Goal: Task Accomplishment & Management: Use online tool/utility

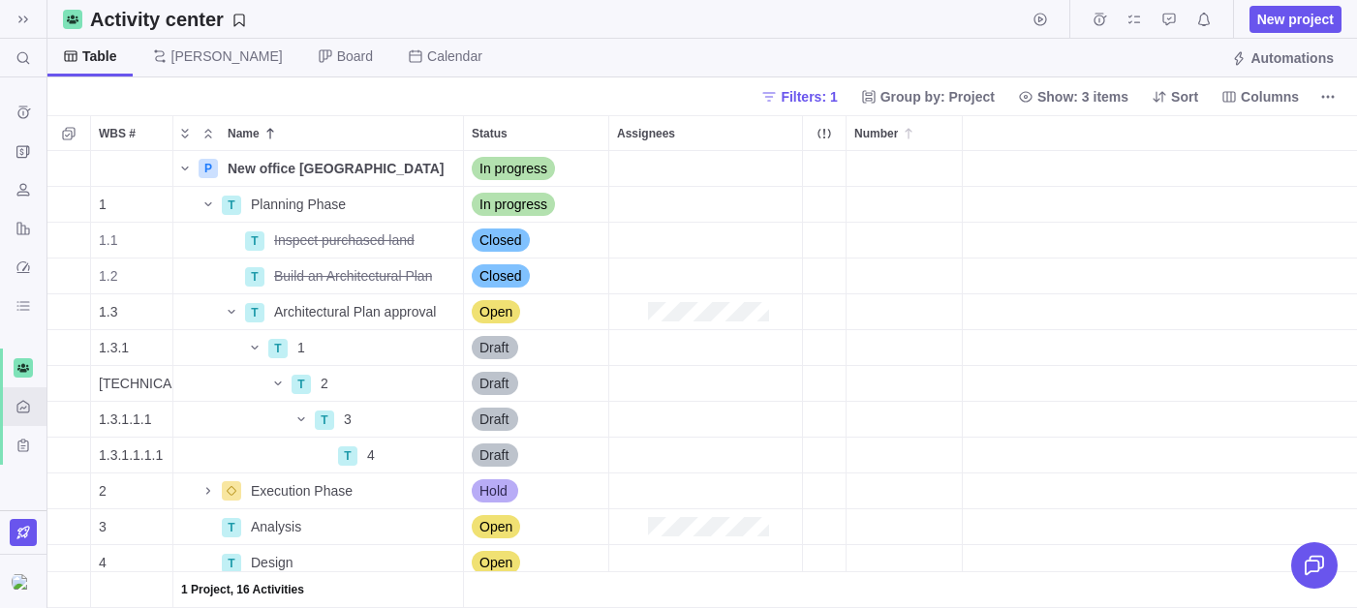
scroll to position [457, 1310]
click at [457, 205] on span "More actions" at bounding box center [445, 204] width 27 height 27
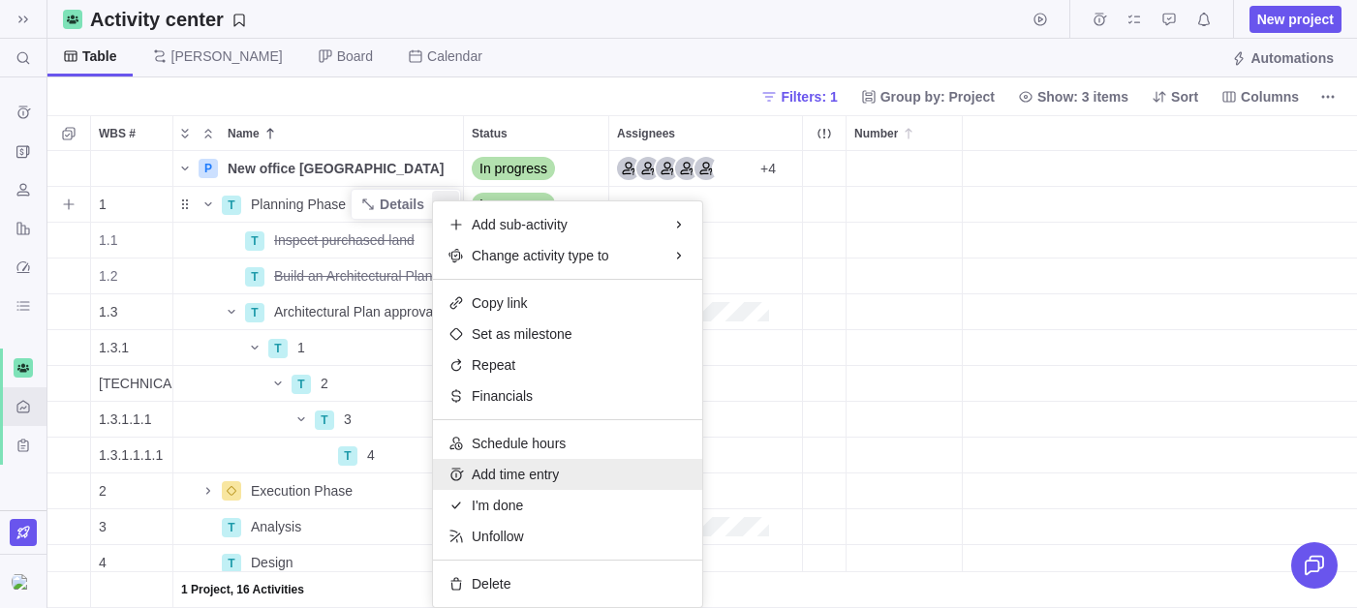
click at [543, 473] on span "Add time entry" at bounding box center [515, 474] width 87 height 19
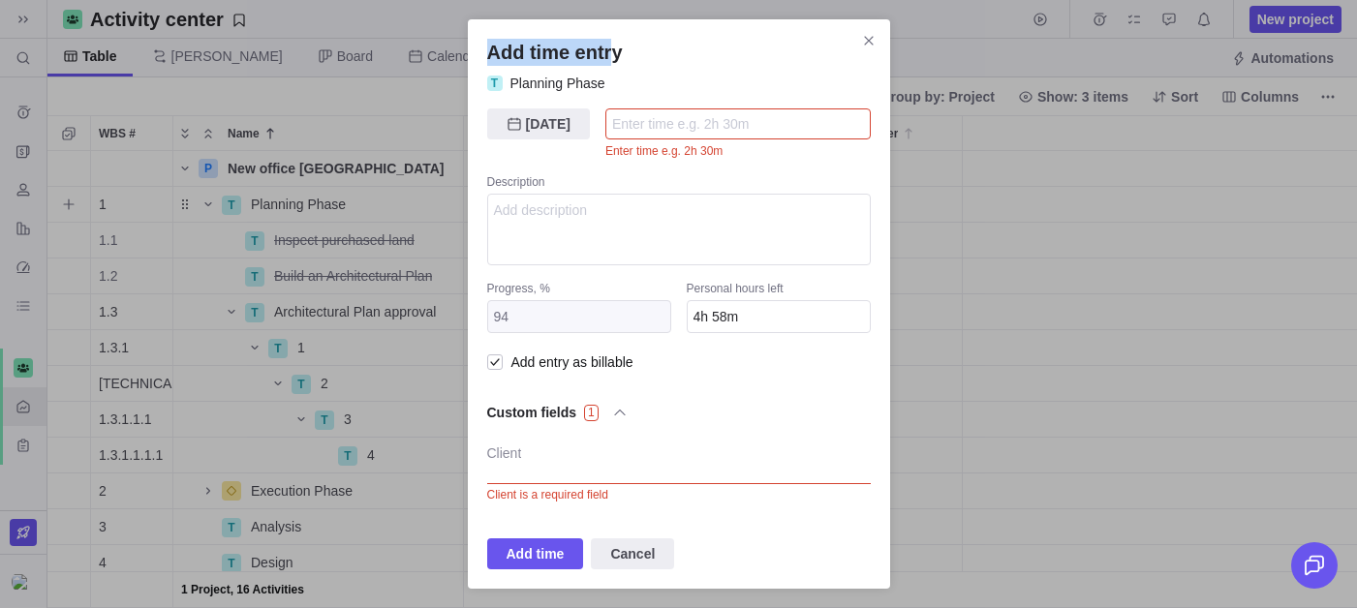
drag, startPoint x: 476, startPoint y: 49, endPoint x: 620, endPoint y: 62, distance: 144.9
click at [620, 62] on div "Add time entry T Planning Phase [DATE] [DATE] Enter time e.g. 2h 30m Descriptio…" at bounding box center [679, 304] width 422 height 570
click at [872, 44] on icon "Close" at bounding box center [868, 40] width 9 height 9
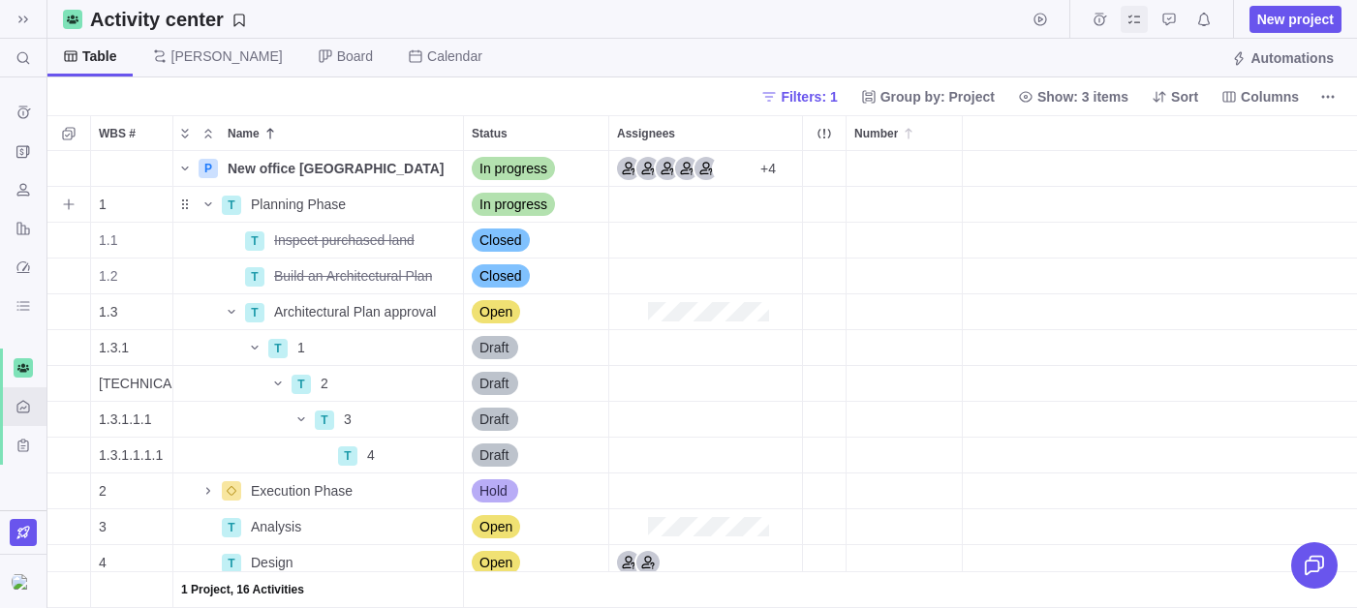
click at [1144, 21] on span "My assignments" at bounding box center [1134, 19] width 27 height 27
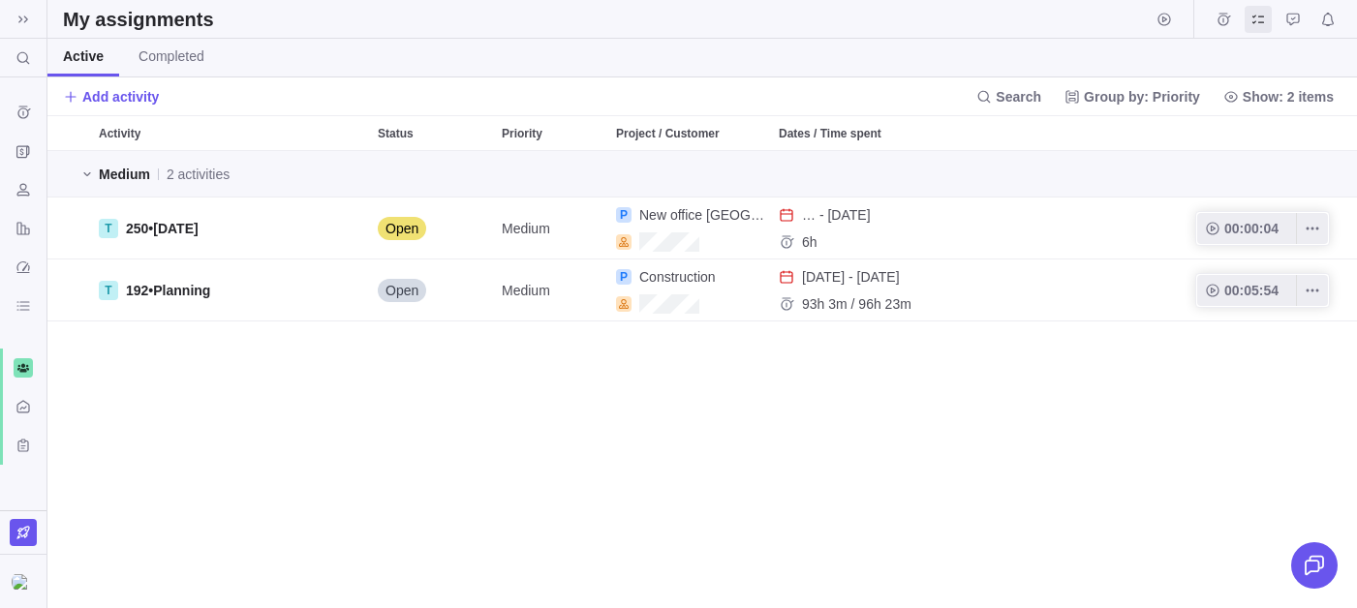
scroll to position [457, 1310]
click at [1221, 14] on icon "Time logs" at bounding box center [1224, 20] width 16 height 16
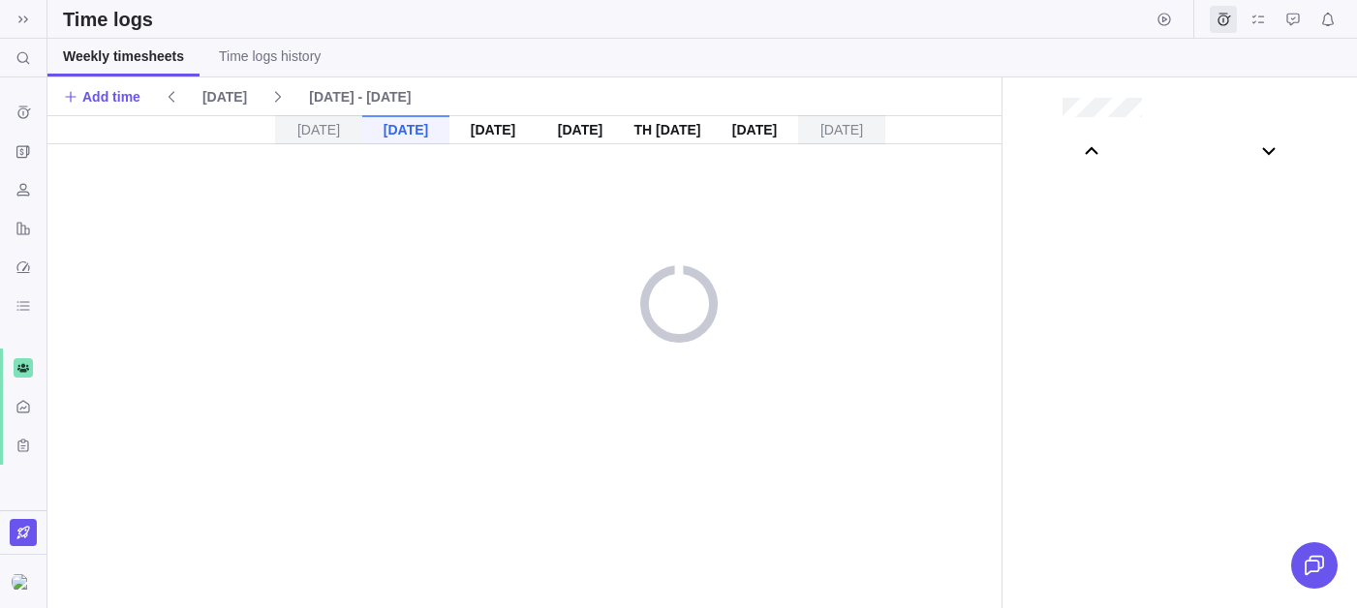
scroll to position [107858, 0]
